Goal: Ask a question

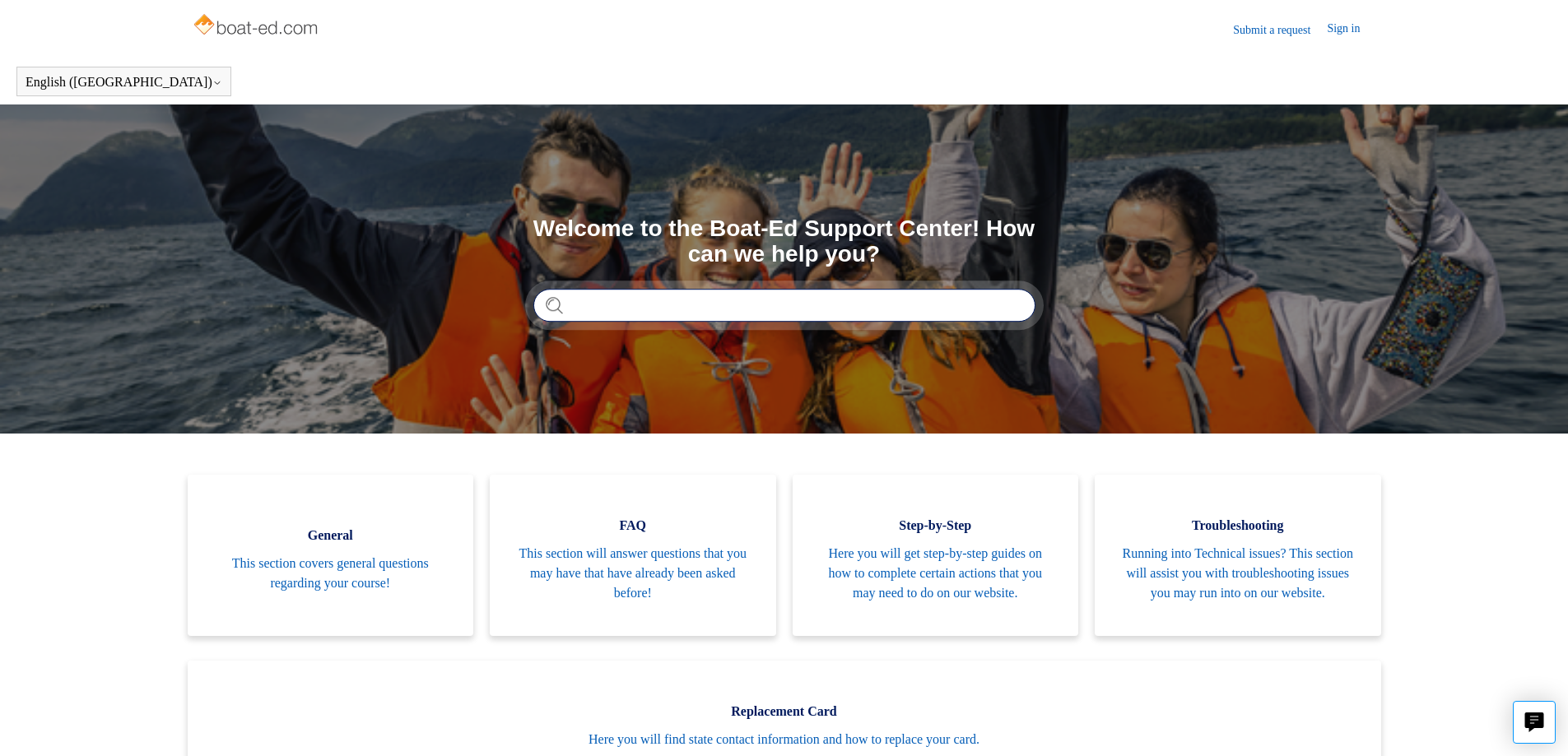
click at [690, 307] on input "Search" at bounding box center [784, 305] width 502 height 33
type input "**********"
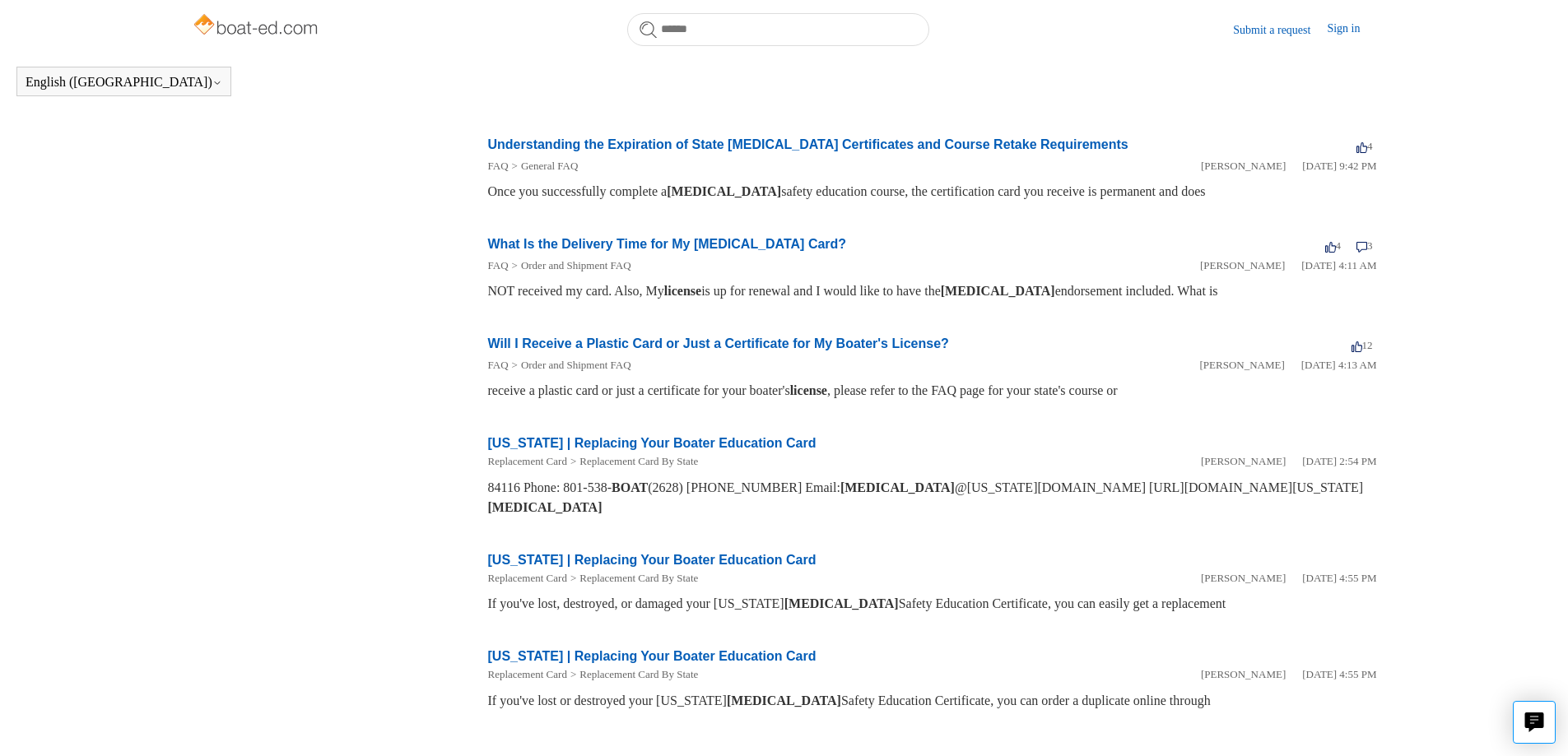
scroll to position [639, 0]
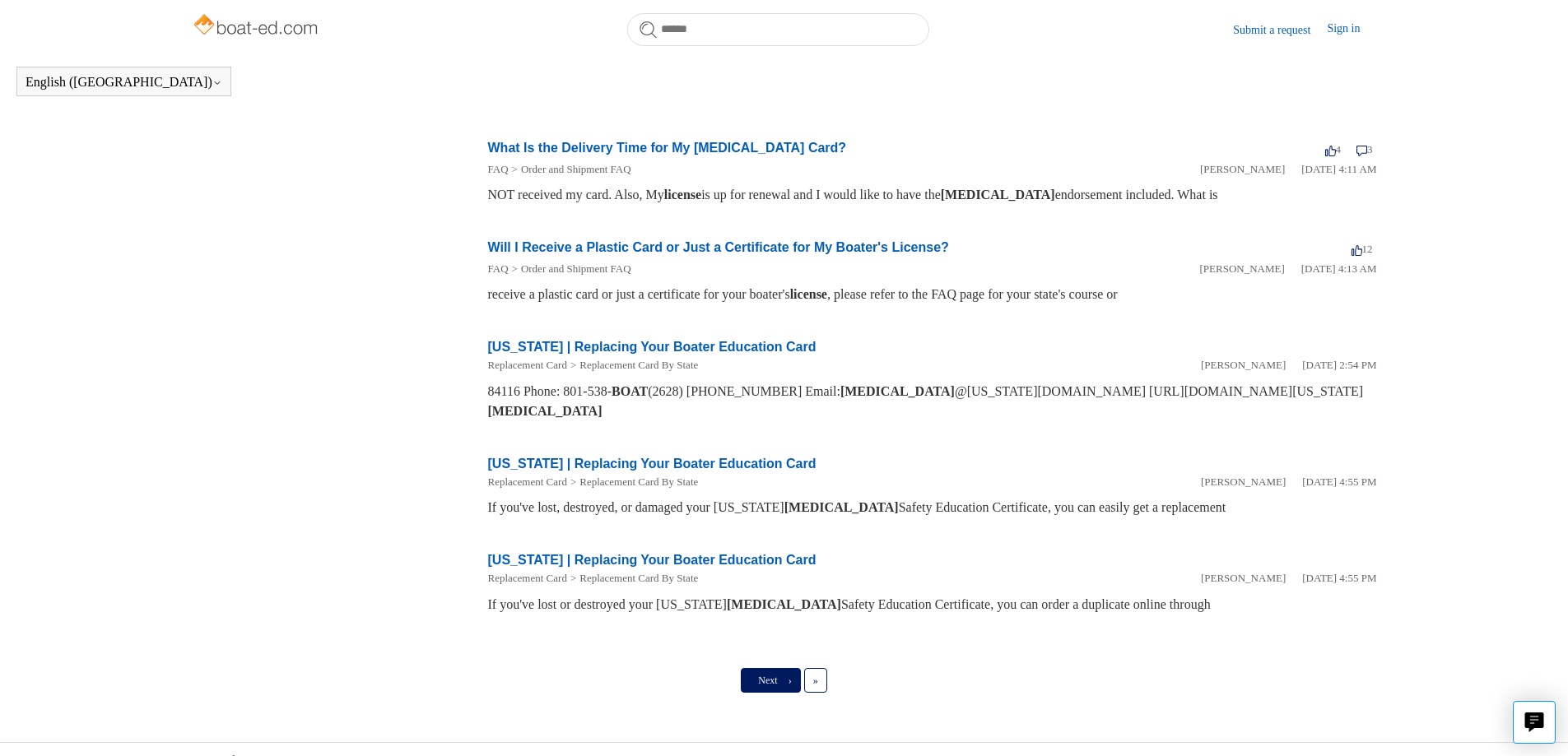
click at [743, 668] on link "Next ›" at bounding box center [770, 680] width 59 height 25
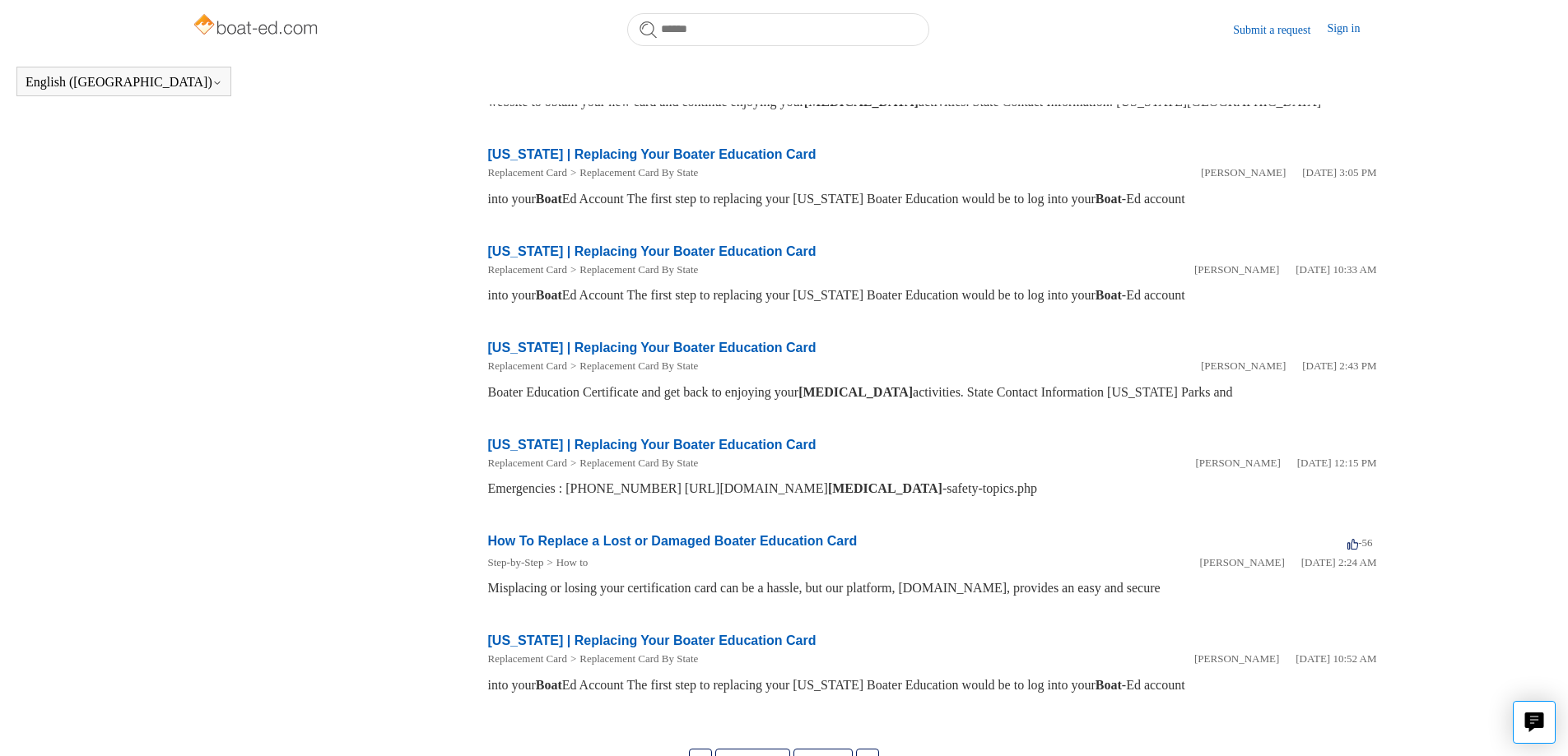
scroll to position [625, 0]
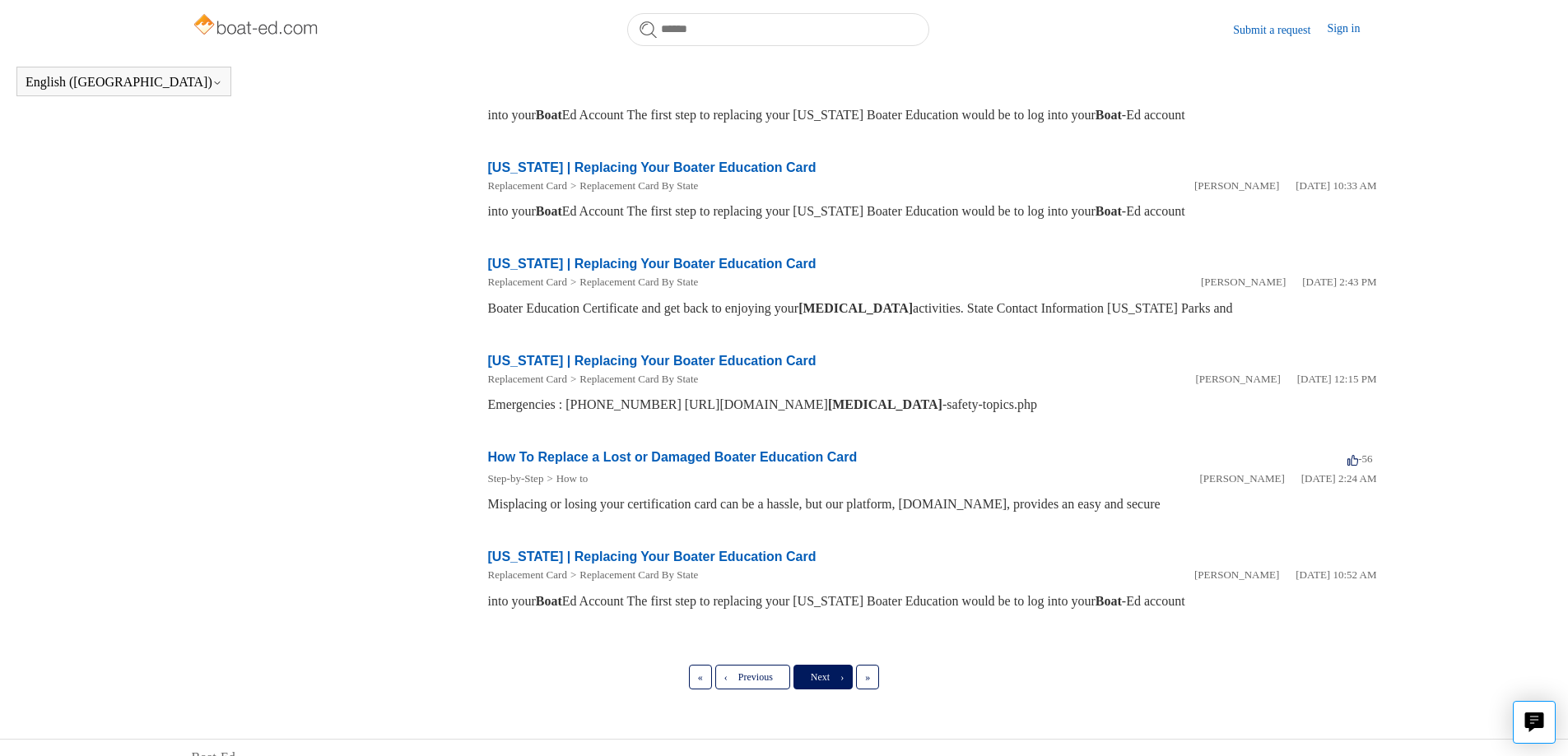
click at [808, 665] on link "Next ›" at bounding box center [823, 676] width 59 height 25
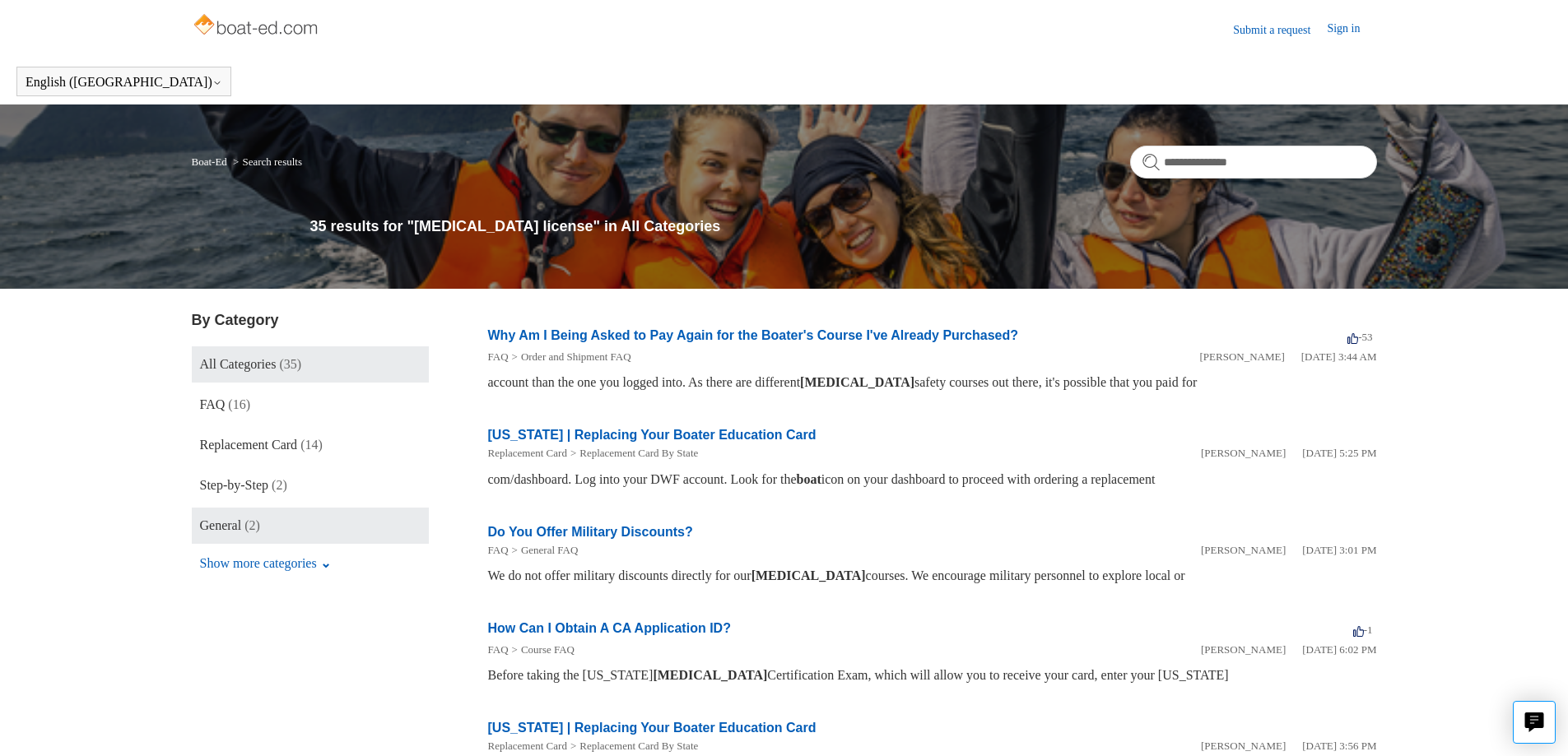
click at [260, 515] on link "General (2)" at bounding box center [310, 526] width 237 height 37
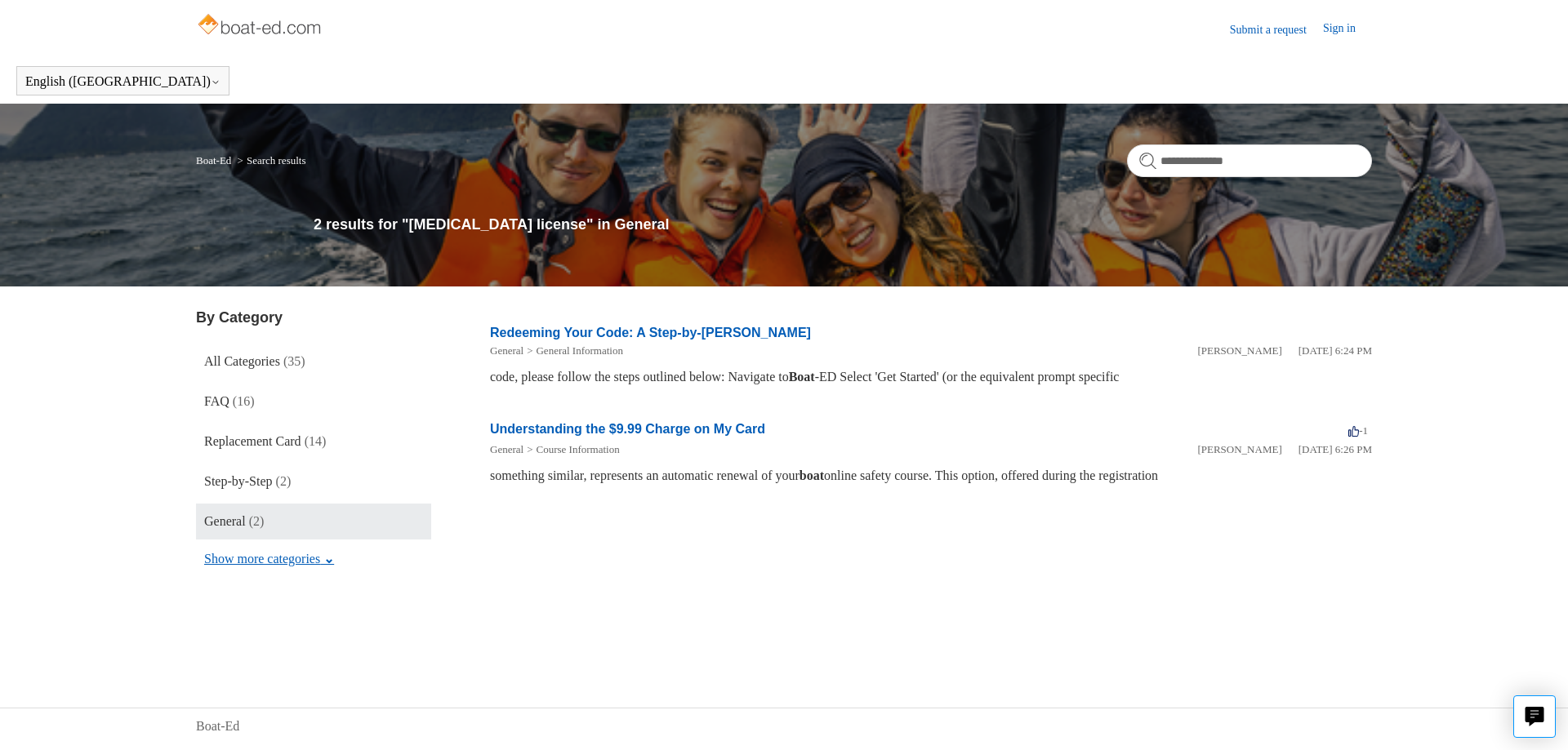
click at [258, 568] on button "Show more categories" at bounding box center [269, 559] width 146 height 31
click at [236, 555] on span "Troubleshooting" at bounding box center [247, 560] width 86 height 14
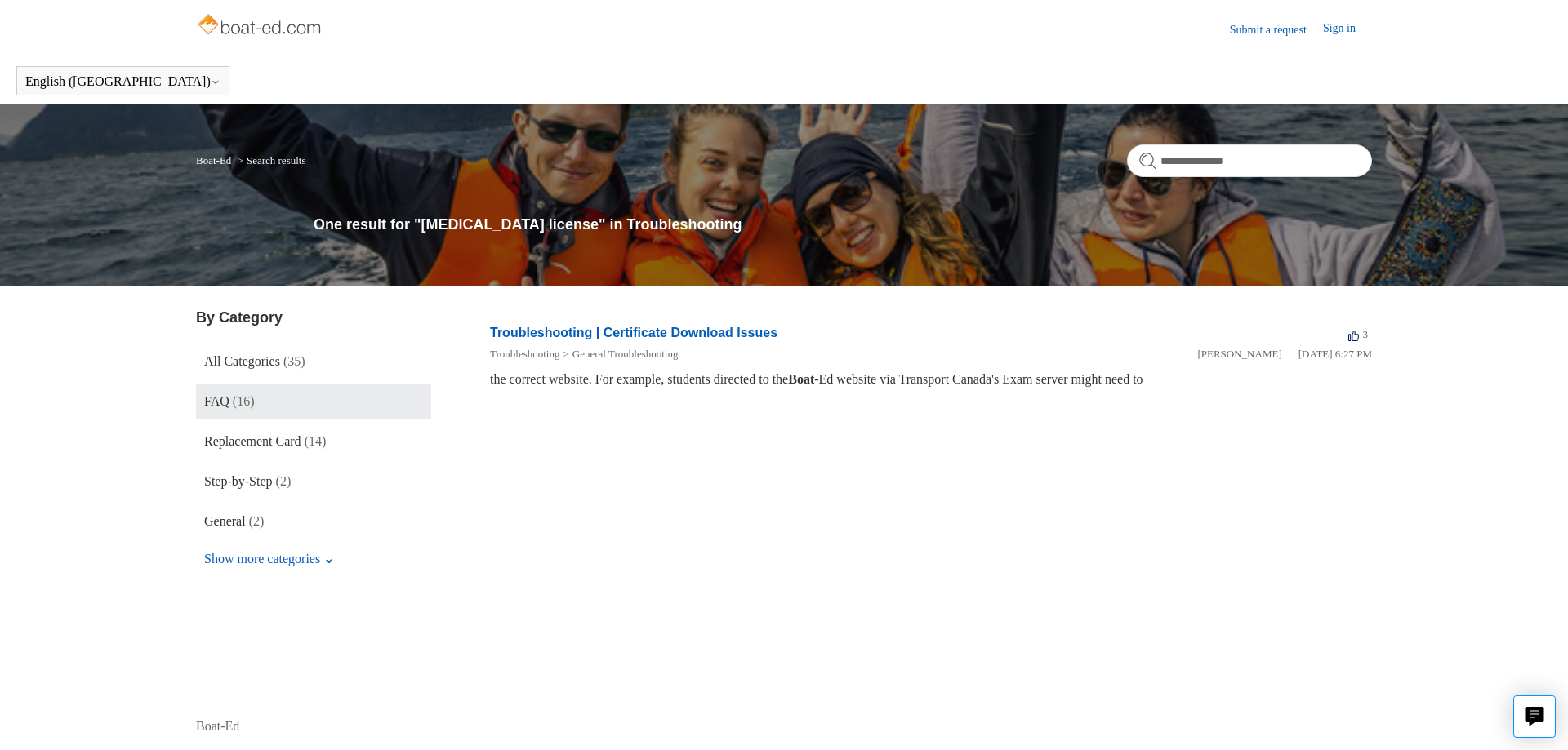
click at [270, 399] on link "FAQ (16)" at bounding box center [313, 402] width 235 height 36
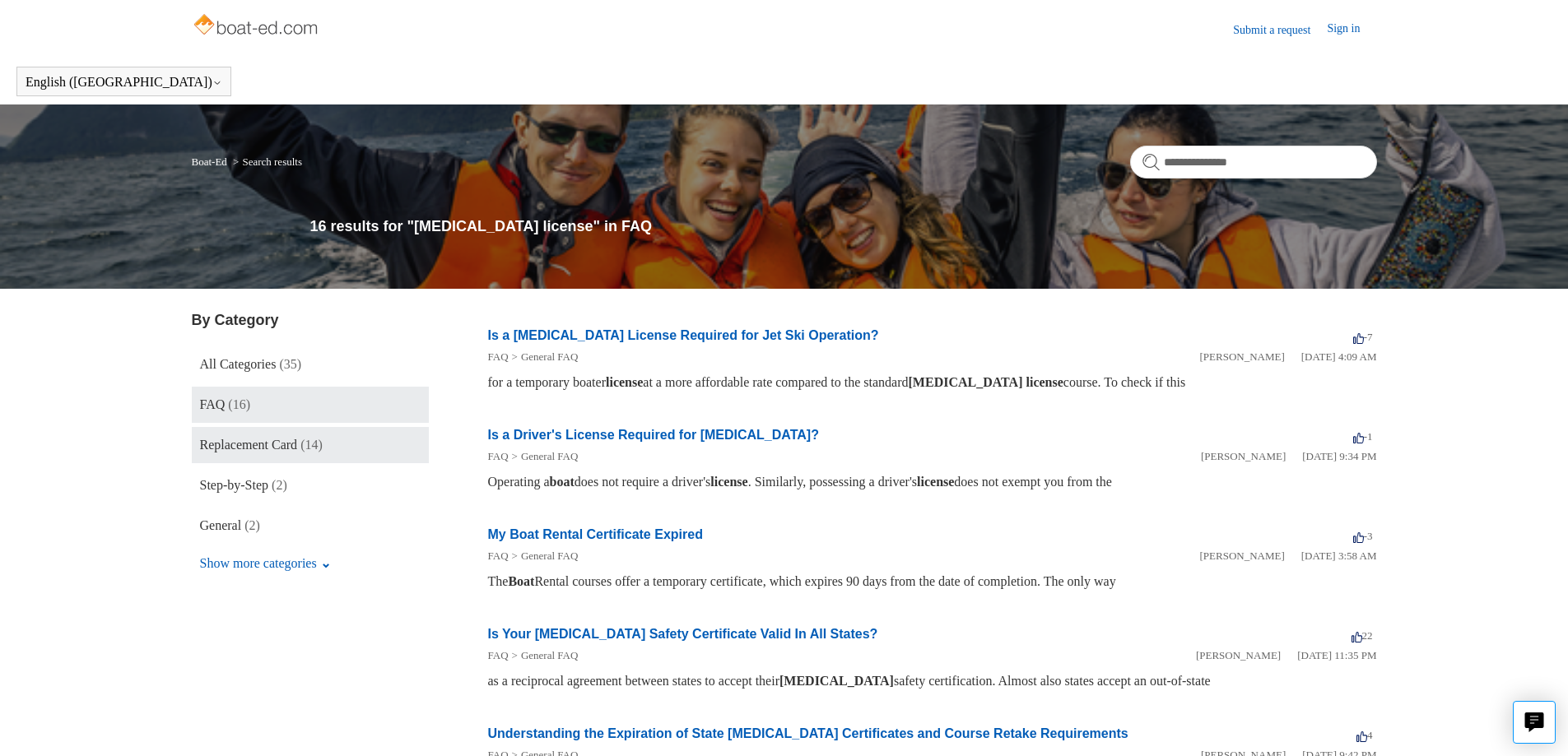
click at [267, 442] on span "Replacement Card" at bounding box center [249, 444] width 98 height 14
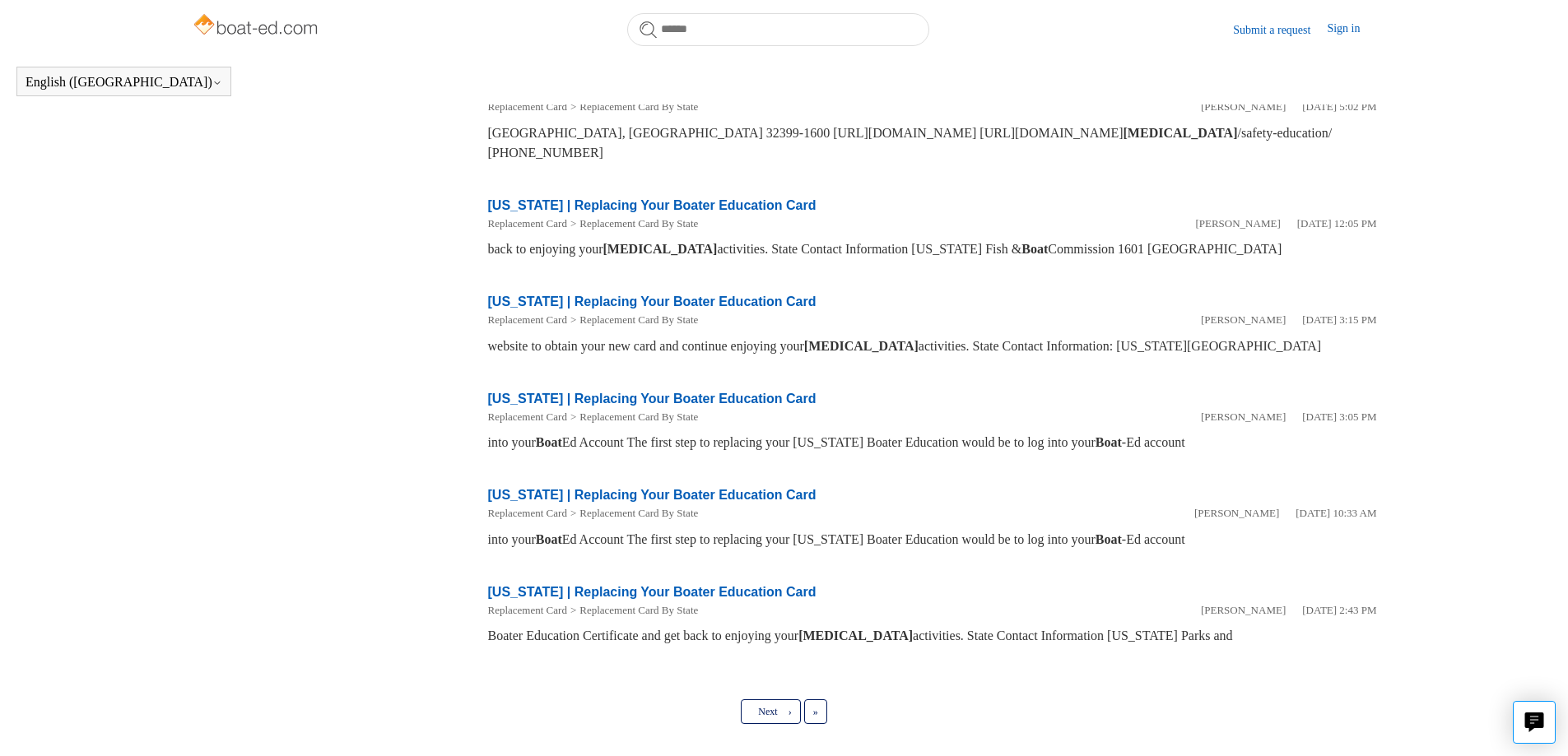
scroll to position [622, 0]
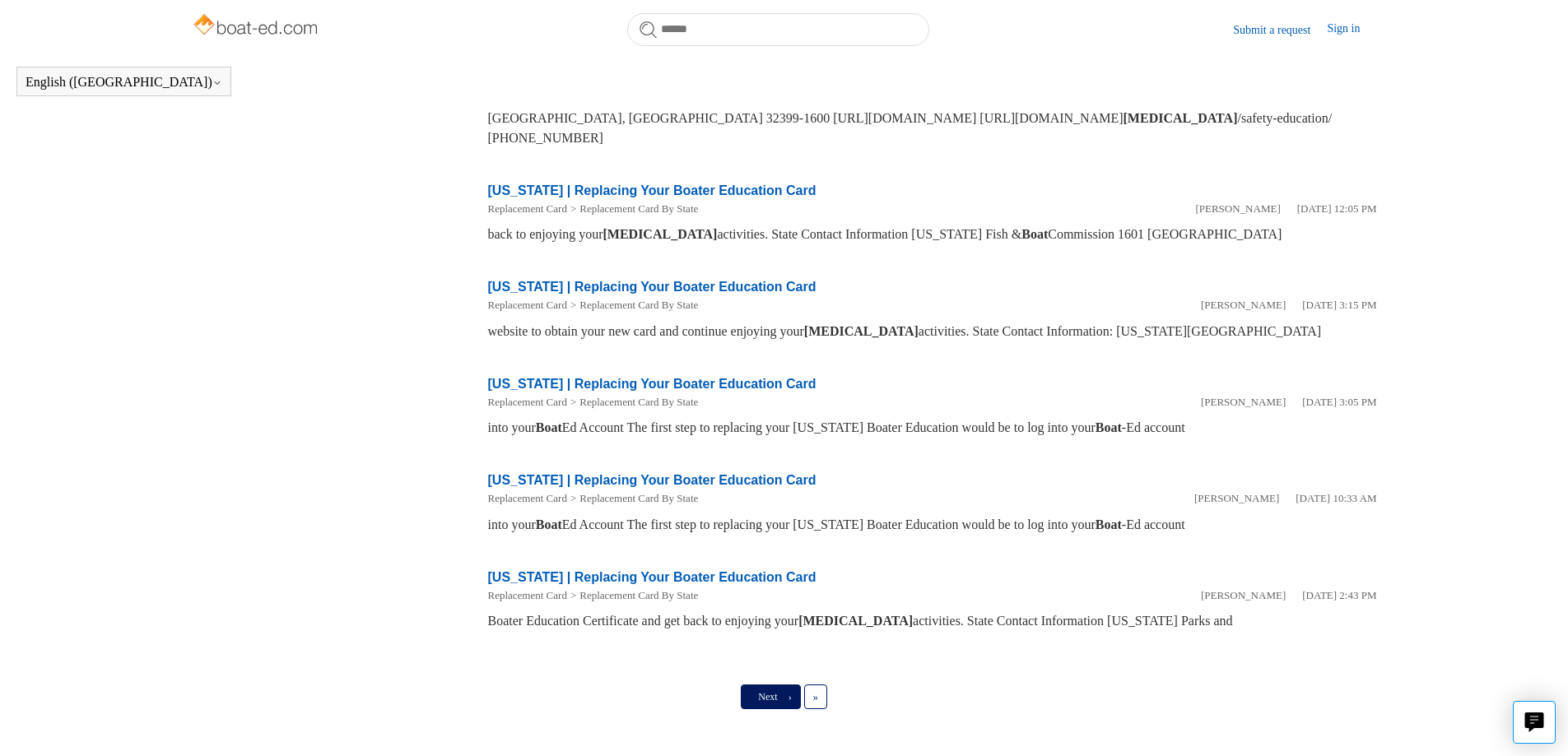
click at [781, 685] on link "Next ›" at bounding box center [770, 697] width 59 height 25
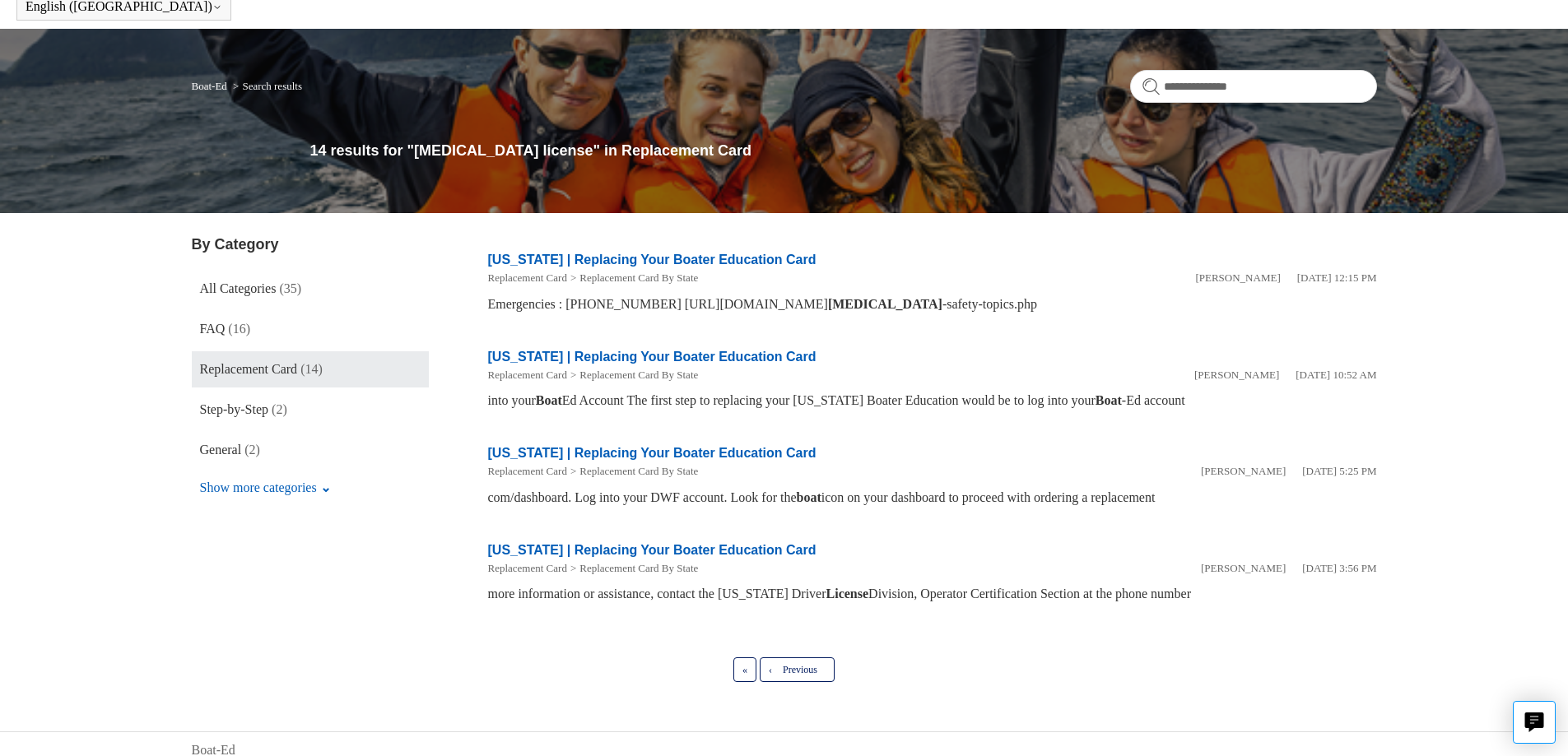
scroll to position [88, 0]
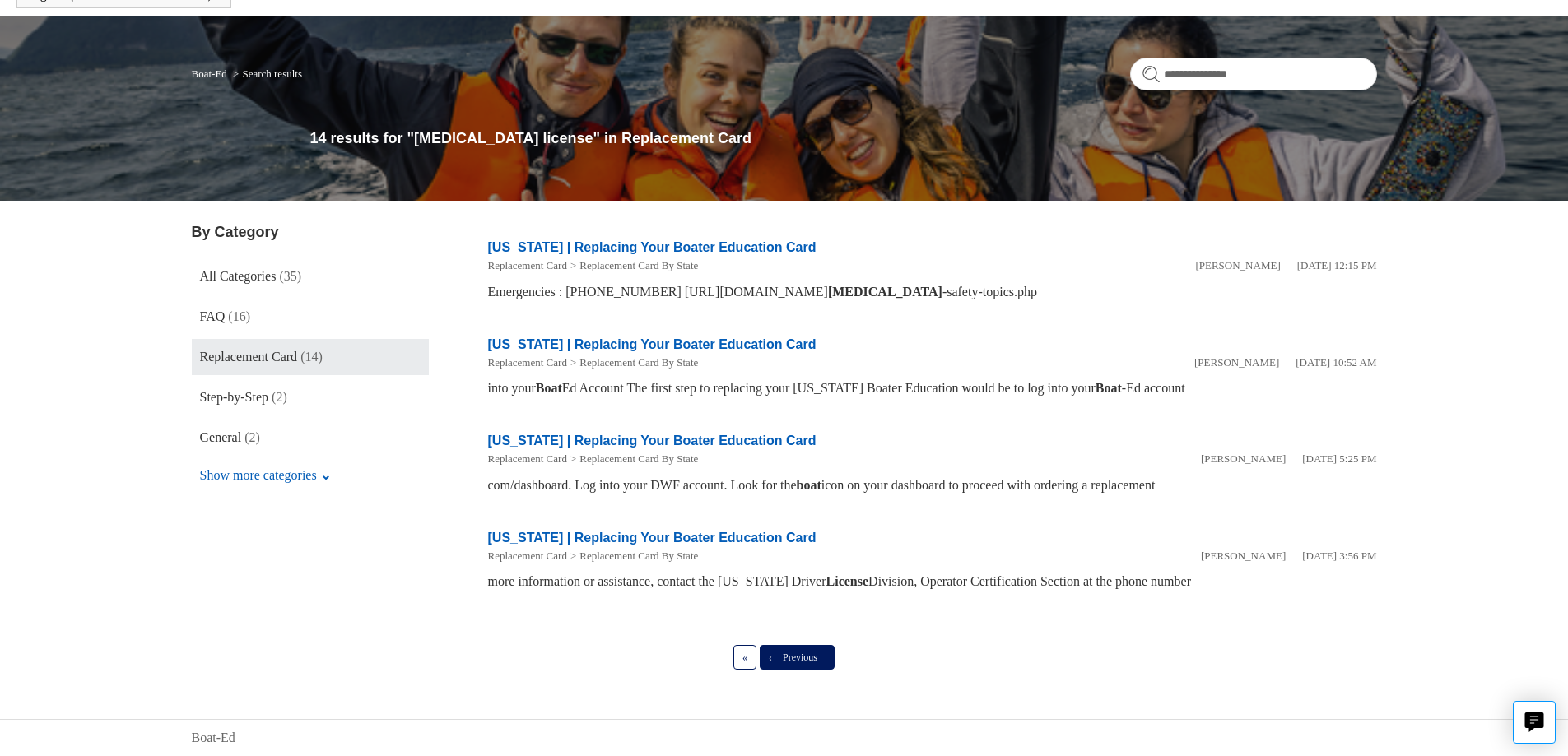
click at [779, 650] on link "‹ Previous" at bounding box center [797, 657] width 75 height 25
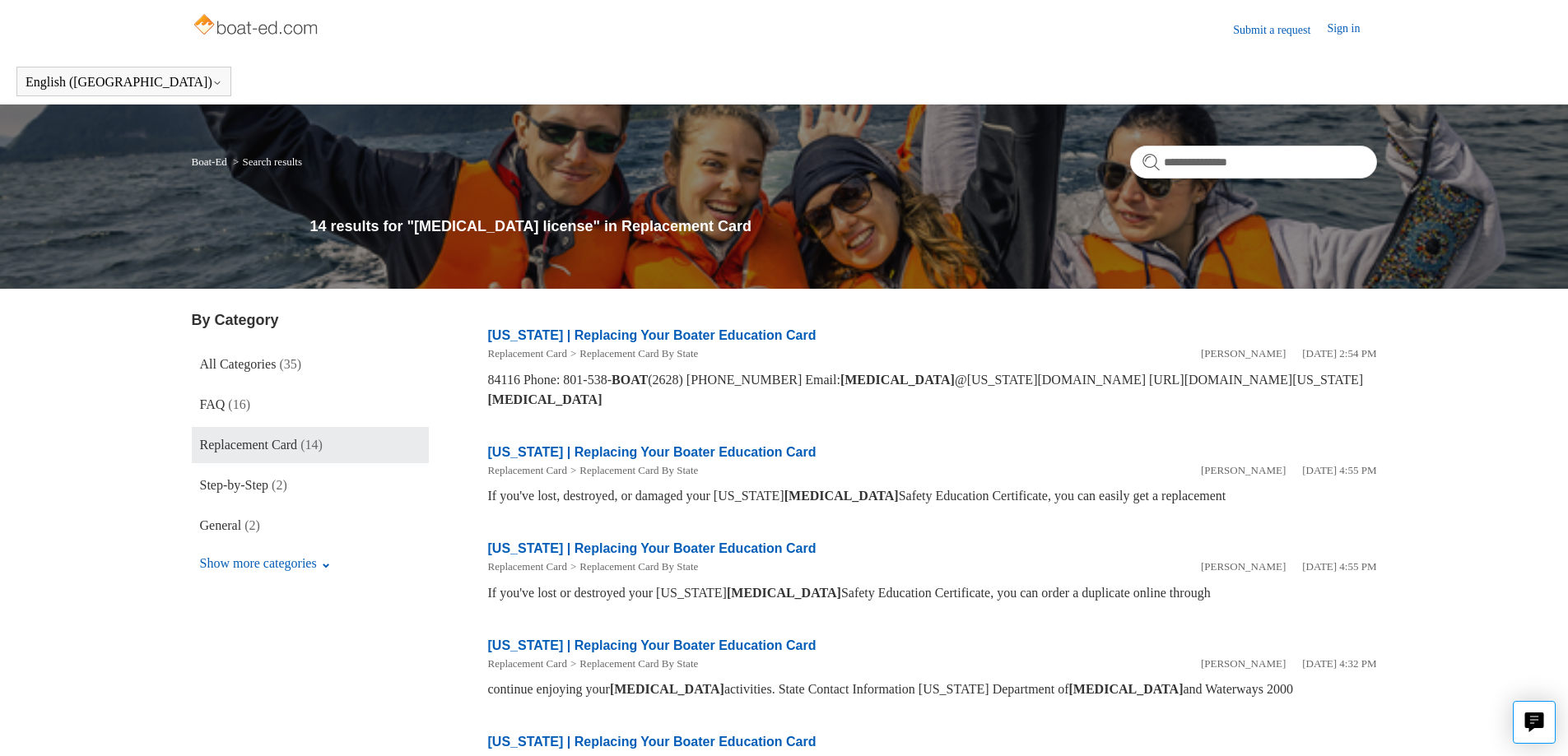
click at [1278, 22] on link "Submit a request" at bounding box center [1279, 29] width 94 height 17
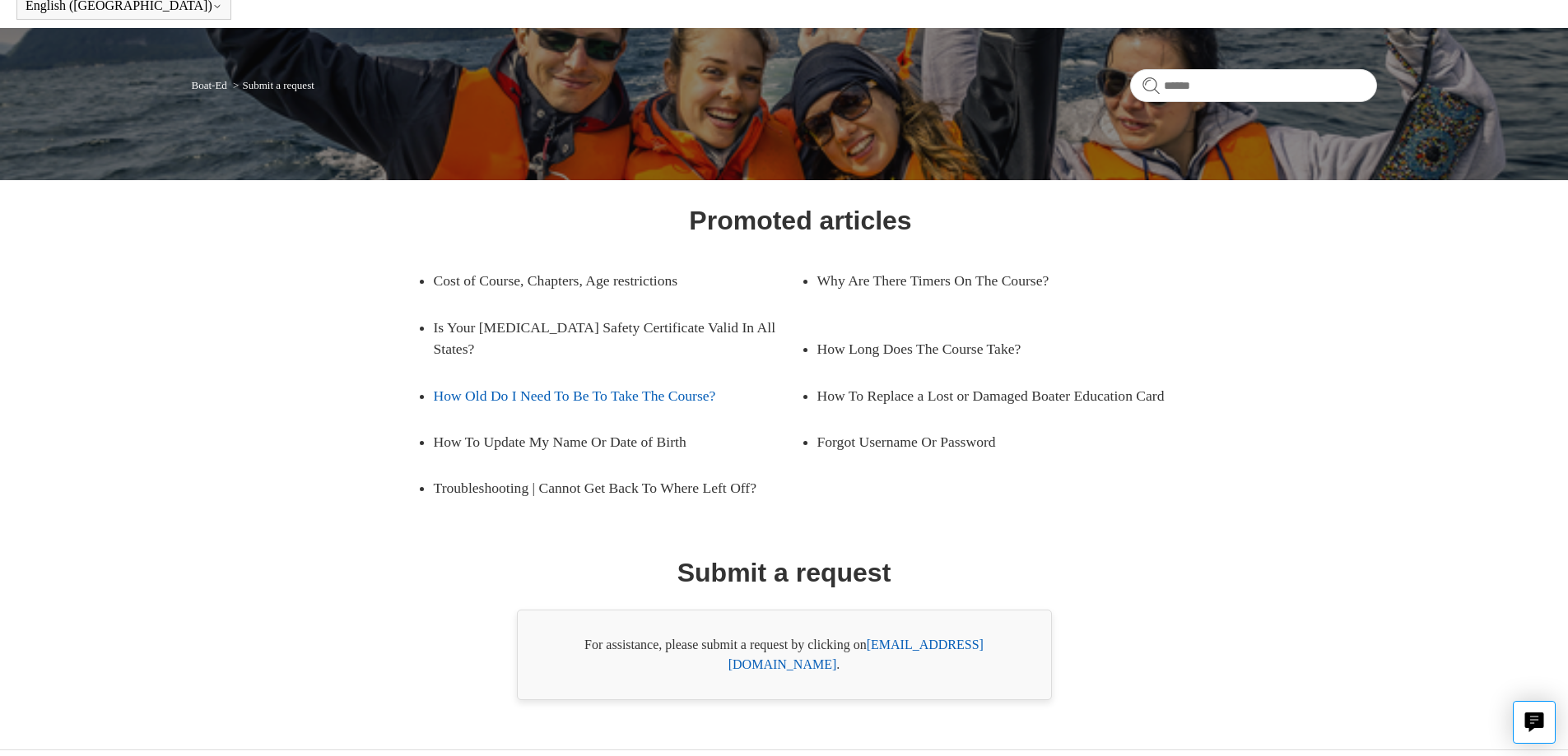
scroll to position [87, 0]
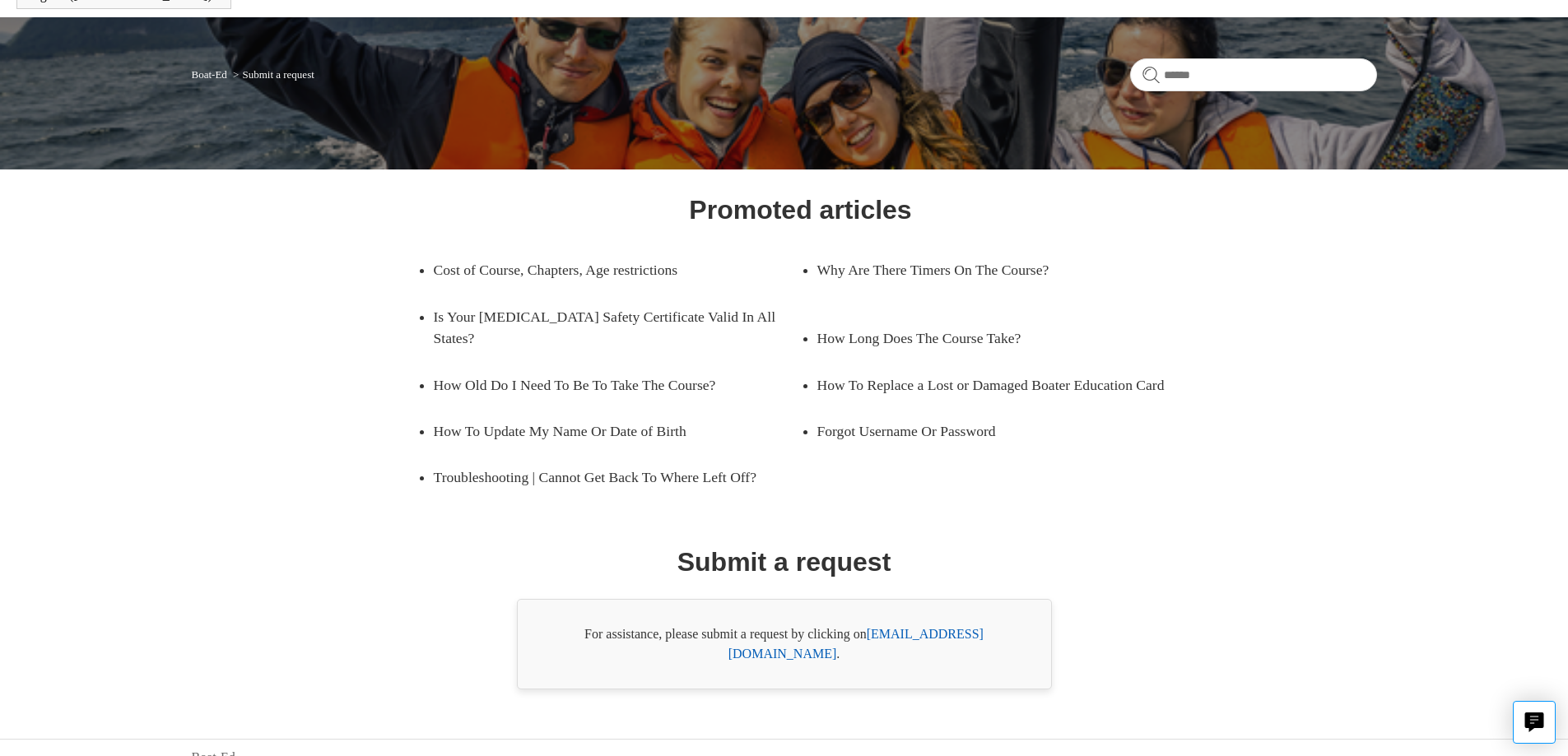
click at [911, 634] on link "[EMAIL_ADDRESS][DOMAIN_NAME]" at bounding box center [856, 644] width 255 height 34
